Goal: Transaction & Acquisition: Purchase product/service

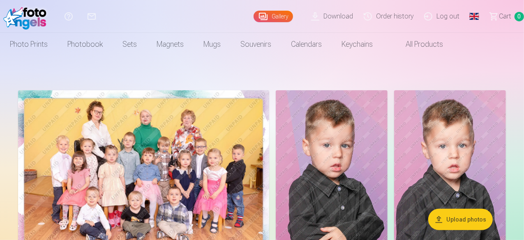
click at [266, 162] on img at bounding box center [143, 174] width 251 height 168
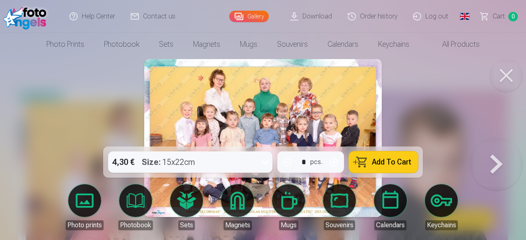
click at [374, 157] on button "Add To Cart" at bounding box center [383, 162] width 69 height 21
click at [490, 138] on button at bounding box center [496, 138] width 53 height 0
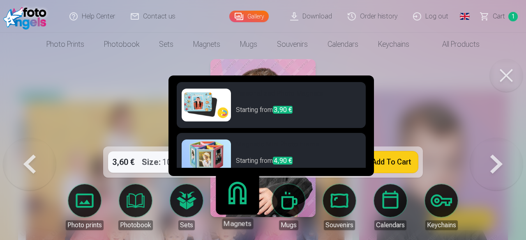
click at [205, 109] on img at bounding box center [206, 105] width 49 height 33
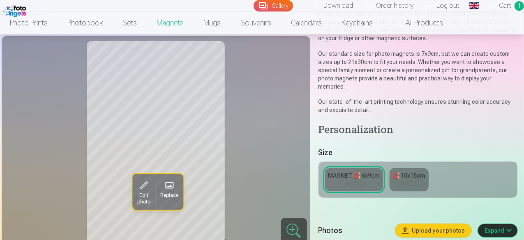
scroll to position [123, 0]
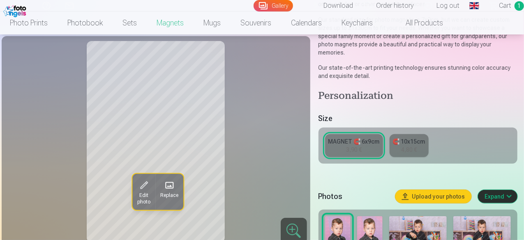
click at [373, 139] on link "MAGNET 🧲 6x9cm 3,90 €" at bounding box center [354, 145] width 58 height 23
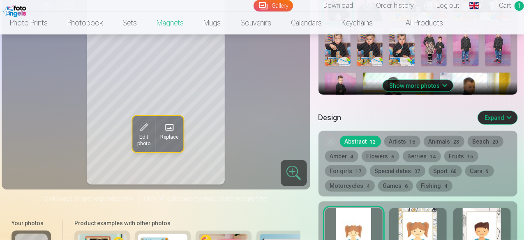
scroll to position [370, 0]
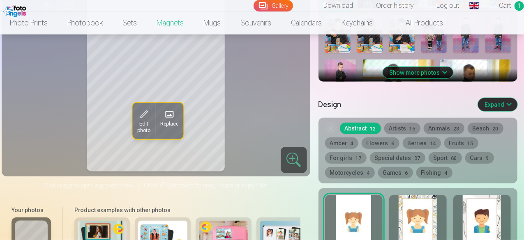
click at [405, 123] on button "Artists 15" at bounding box center [402, 129] width 36 height 12
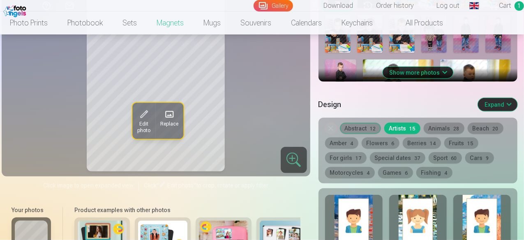
click at [432, 123] on button "Animals 28" at bounding box center [444, 129] width 41 height 12
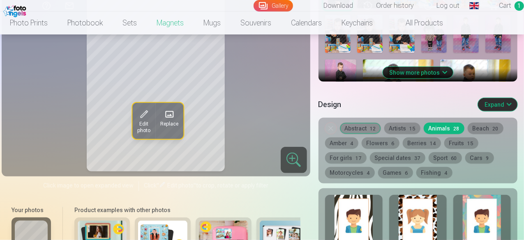
click at [379, 213] on div at bounding box center [354, 221] width 58 height 53
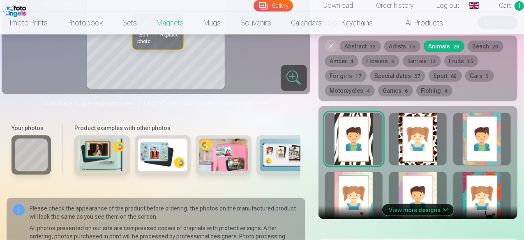
scroll to position [493, 0]
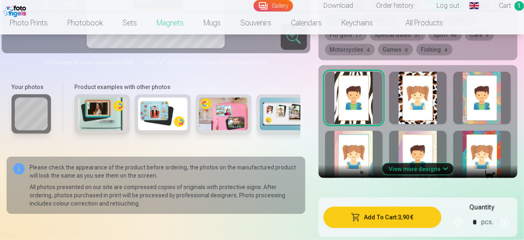
click at [418, 139] on div at bounding box center [418, 157] width 58 height 53
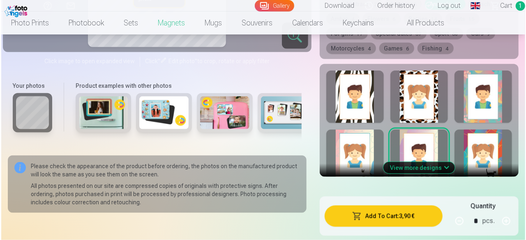
scroll to position [534, 0]
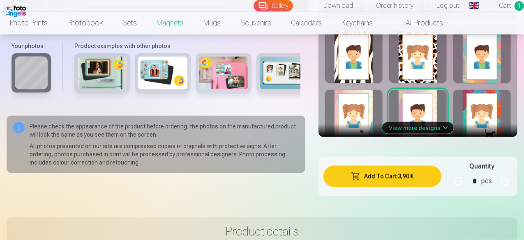
click at [437, 171] on button "Add To Cart : 3,90 €" at bounding box center [382, 176] width 118 height 21
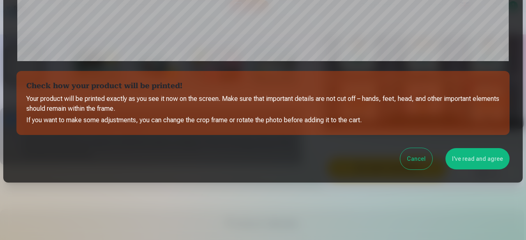
scroll to position [345, 0]
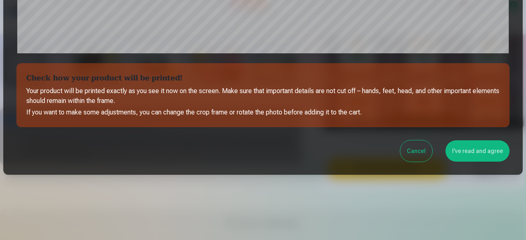
click at [462, 156] on button "I've read and agree" at bounding box center [477, 151] width 64 height 21
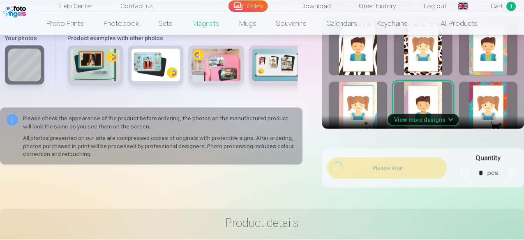
scroll to position [0, 0]
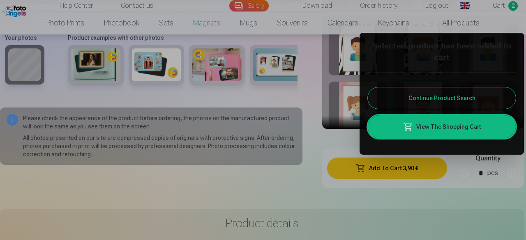
click at [435, 95] on button "Continue Product Search" at bounding box center [442, 98] width 148 height 21
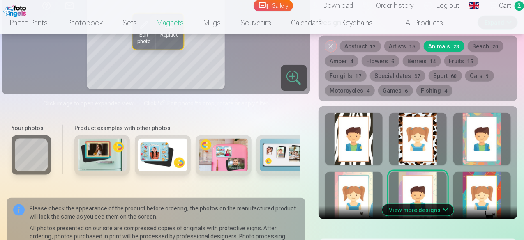
scroll to position [246, 0]
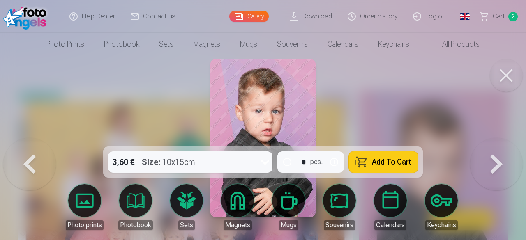
click at [503, 138] on button at bounding box center [496, 138] width 53 height 0
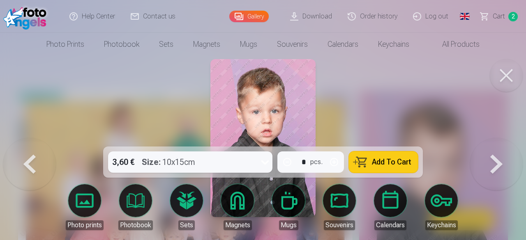
click at [503, 138] on button at bounding box center [496, 138] width 53 height 0
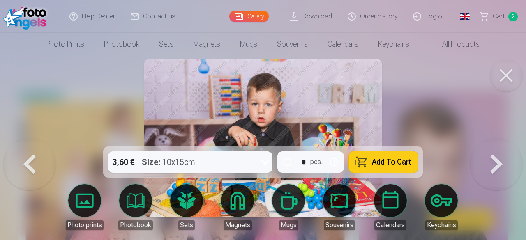
click at [503, 138] on button at bounding box center [496, 138] width 53 height 0
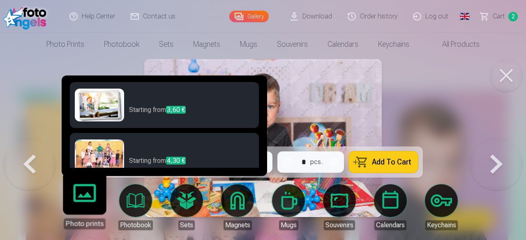
click at [81, 221] on div "Photo prints" at bounding box center [84, 224] width 41 height 11
click at [143, 112] on p "Starting from 3,60 €" at bounding box center [191, 113] width 125 height 16
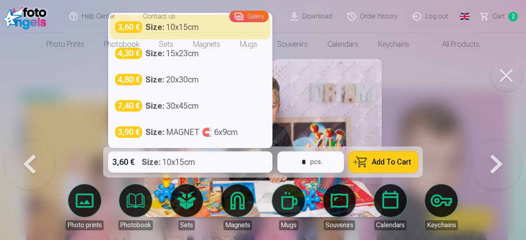
click at [260, 167] on div at bounding box center [265, 162] width 15 height 21
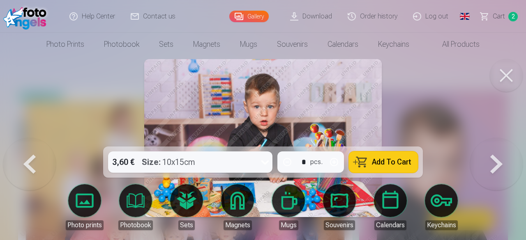
click at [97, 207] on link "Photo prints" at bounding box center [85, 207] width 46 height 46
click at [426, 138] on div at bounding box center [263, 120] width 526 height 240
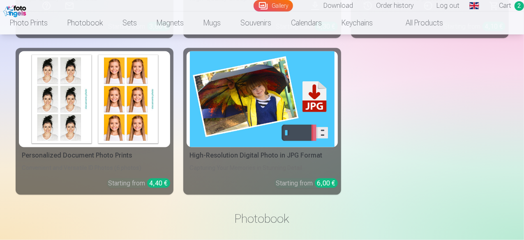
scroll to position [2136, 0]
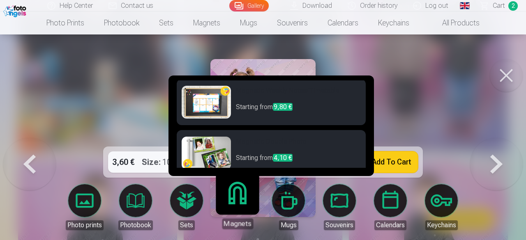
scroll to position [267, 0]
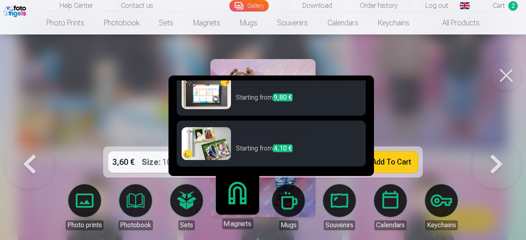
click at [225, 146] on img at bounding box center [206, 143] width 49 height 33
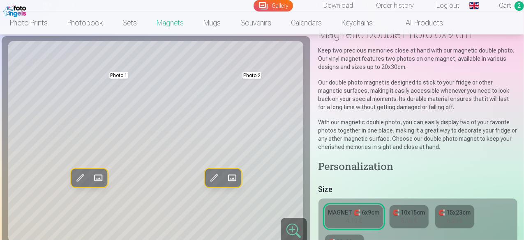
scroll to position [82, 0]
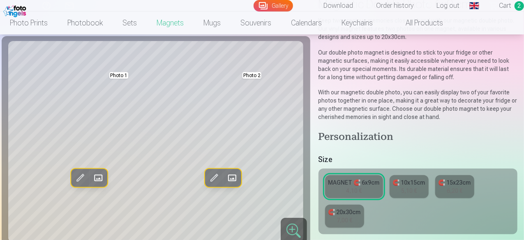
click at [362, 189] on div "4,10 €" at bounding box center [354, 191] width 16 height 8
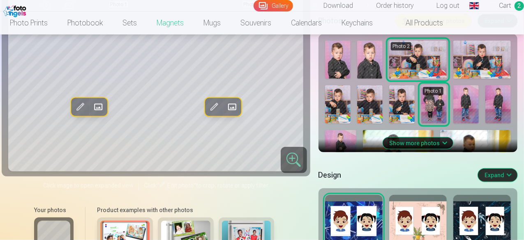
scroll to position [452, 0]
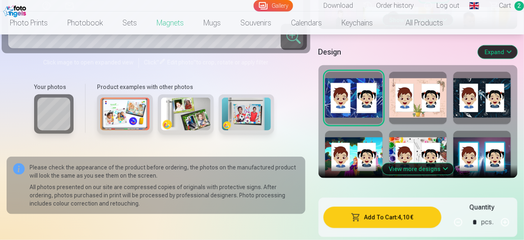
click at [418, 109] on div at bounding box center [418, 98] width 58 height 53
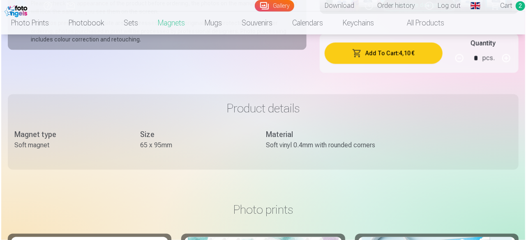
scroll to position [575, 0]
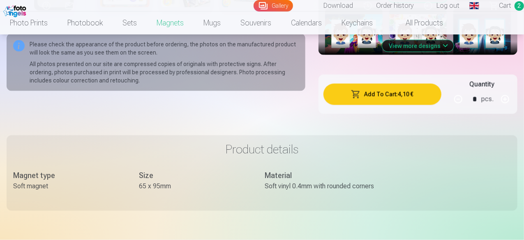
click at [422, 86] on button "Add To Cart : 4,10 €" at bounding box center [382, 94] width 118 height 21
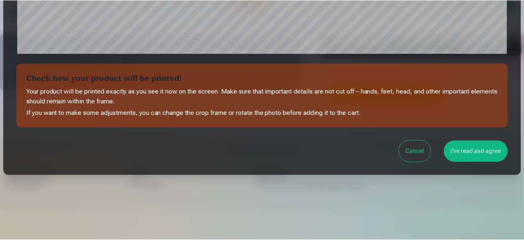
scroll to position [345, 0]
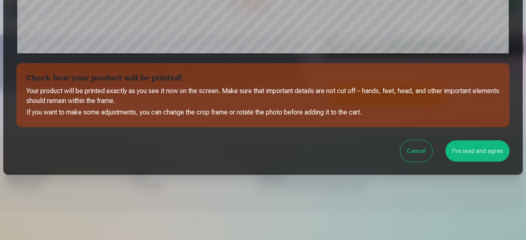
click at [475, 149] on button "I've read and agree" at bounding box center [477, 151] width 64 height 21
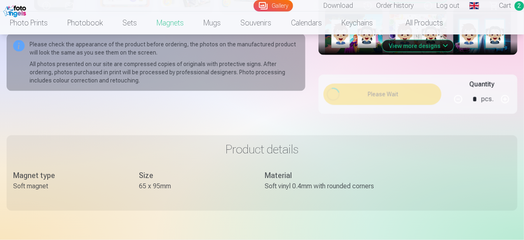
scroll to position [343, 0]
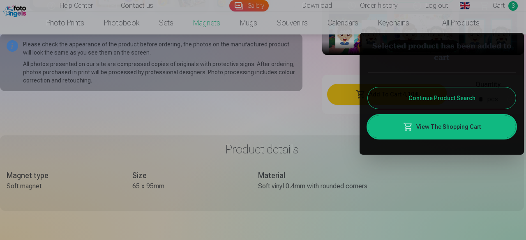
click at [418, 101] on button "Continue Product Search" at bounding box center [442, 98] width 148 height 21
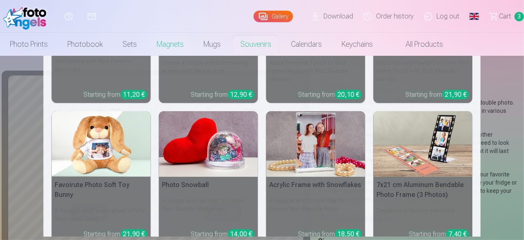
scroll to position [68, 0]
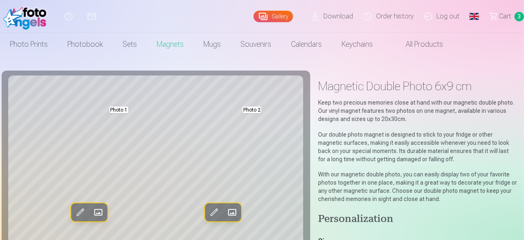
click at [497, 23] on link "Сart 3" at bounding box center [502, 16] width 41 height 33
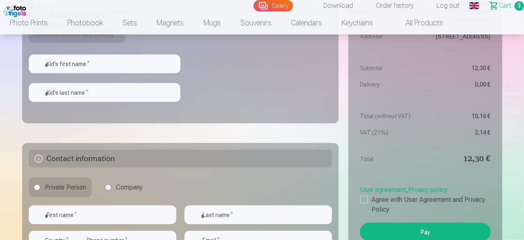
scroll to position [534, 0]
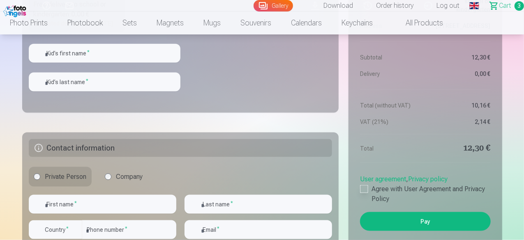
click at [362, 193] on div at bounding box center [364, 189] width 8 height 8
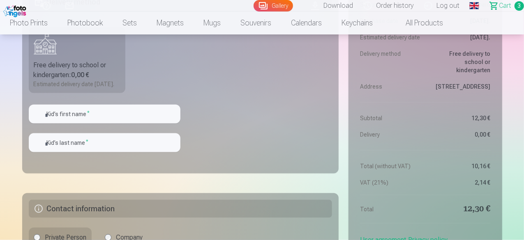
scroll to position [411, 0]
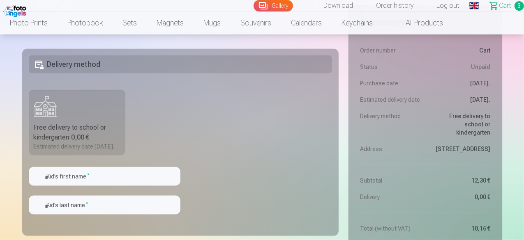
click at [78, 122] on label "Free delivery to school or kindergarten : 0,00 € Estimated delivery date [DATE]." at bounding box center [77, 123] width 97 height 66
click at [85, 185] on input "text" at bounding box center [105, 176] width 152 height 19
type input "*******"
click at [81, 215] on input "text" at bounding box center [105, 205] width 152 height 19
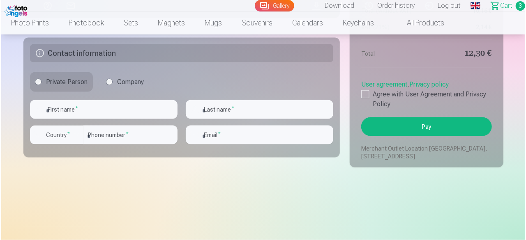
scroll to position [616, 0]
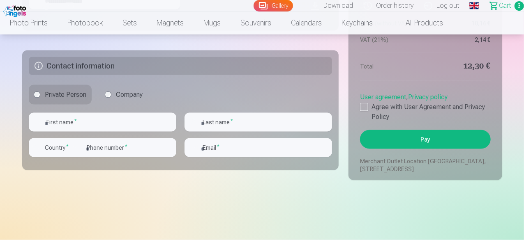
type input "**********"
click at [85, 129] on input "text" at bounding box center [102, 122] width 147 height 19
type input "*"
type input "****"
click at [201, 132] on input "text" at bounding box center [257, 122] width 147 height 19
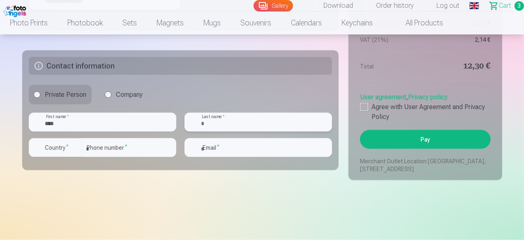
type input "*"
type input "**********"
click at [75, 153] on div "button" at bounding box center [76, 148] width 10 height 10
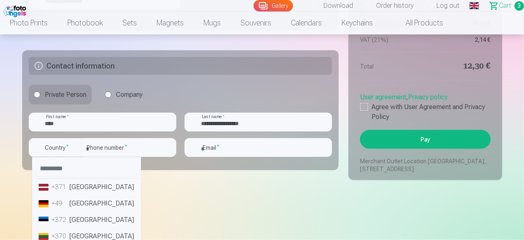
click at [87, 196] on li "+371 [GEOGRAPHIC_DATA]" at bounding box center [86, 187] width 102 height 16
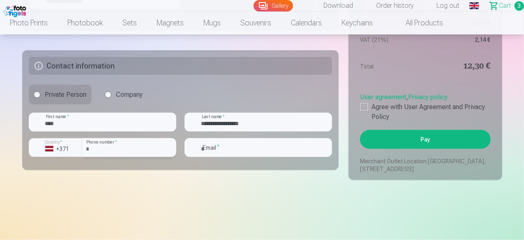
click at [123, 157] on input "number" at bounding box center [129, 147] width 94 height 19
type input "********"
click at [209, 154] on input "email" at bounding box center [257, 147] width 147 height 19
type input "*"
type input "**********"
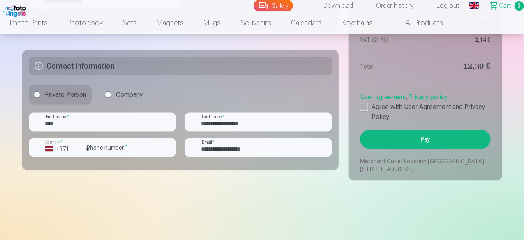
click at [394, 149] on button "Pay" at bounding box center [425, 139] width 130 height 19
